Goal: Check status: Check status

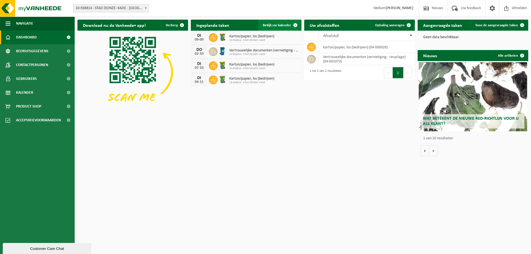
click at [276, 25] on span "Bekijk uw kalender" at bounding box center [277, 26] width 28 height 4
